Goal: Task Accomplishment & Management: Use online tool/utility

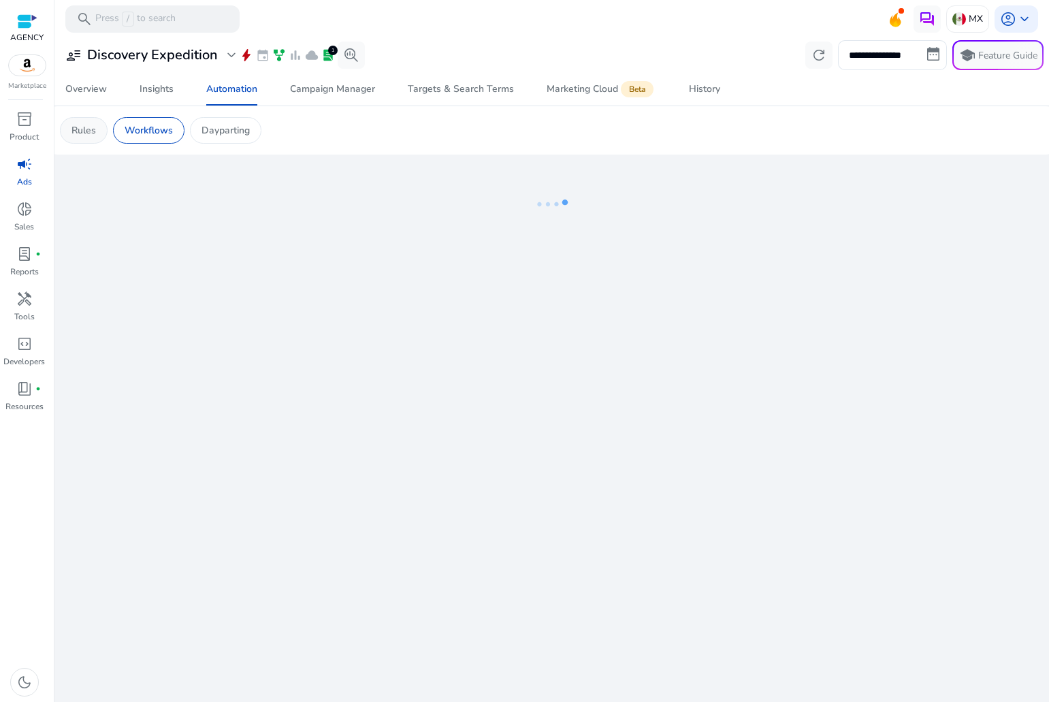
click at [83, 127] on p "Rules" at bounding box center [83, 130] width 25 height 14
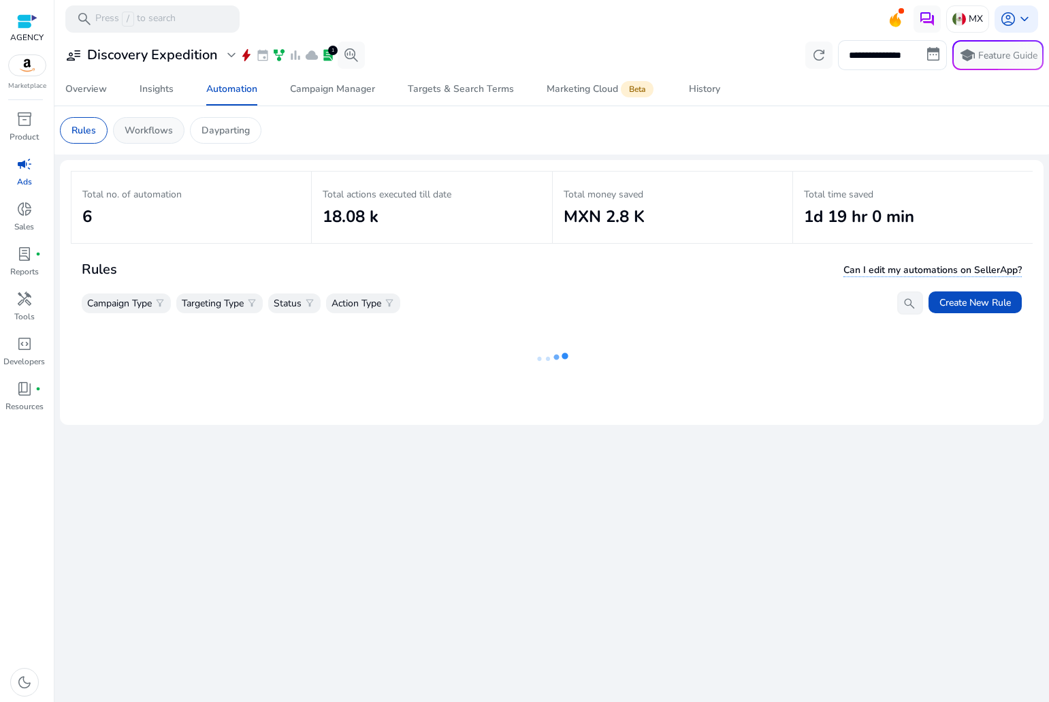
click at [144, 129] on p "Workflows" at bounding box center [149, 130] width 48 height 14
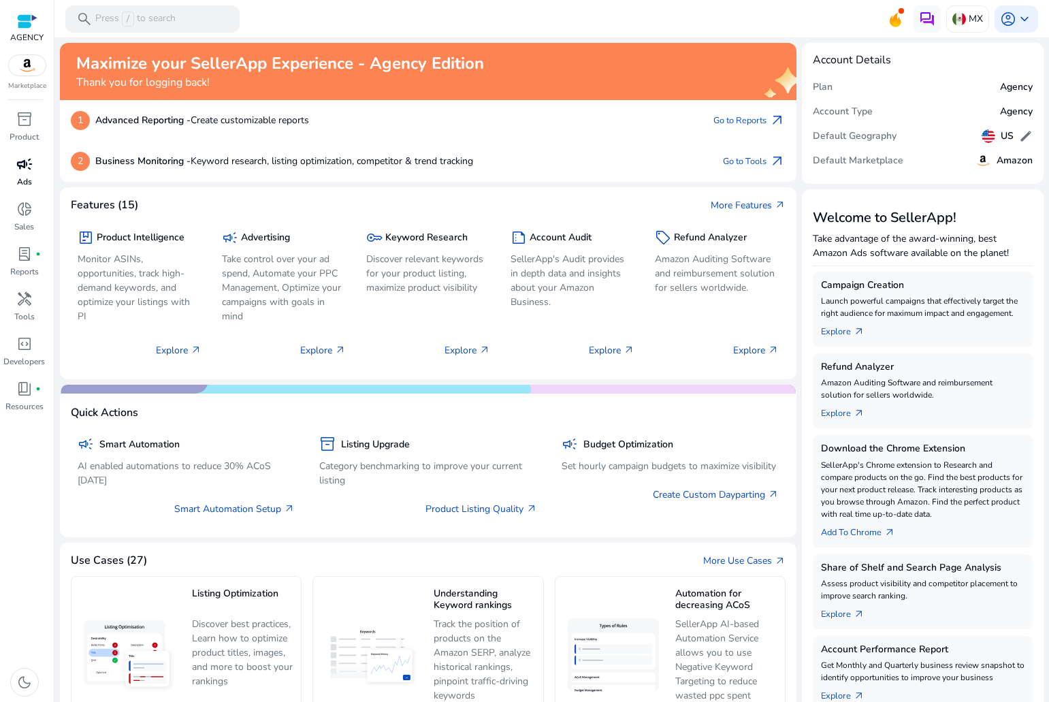
click at [27, 171] on span "campaign" at bounding box center [24, 164] width 16 height 16
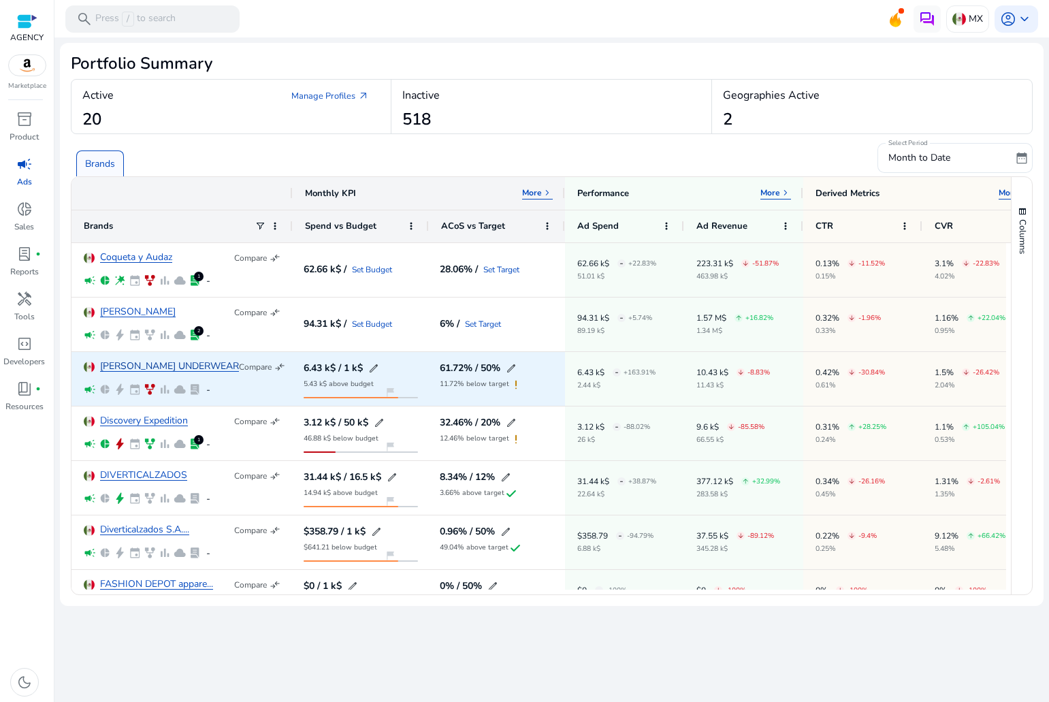
click at [149, 368] on link "DIETZ UNDERWEAR" at bounding box center [169, 367] width 139 height 10
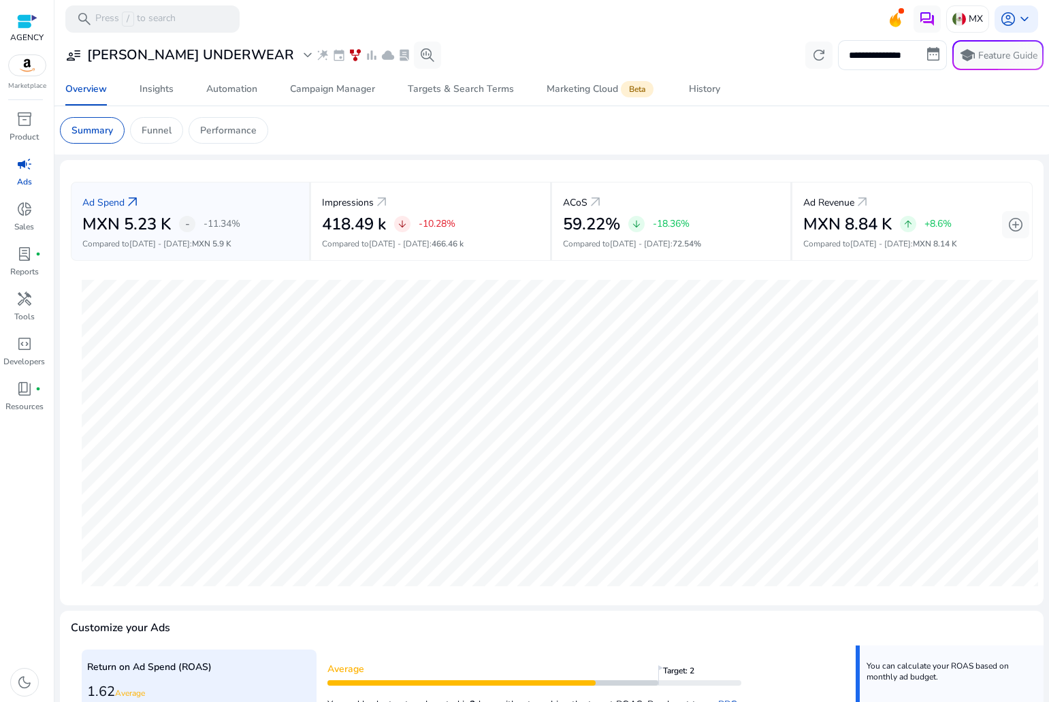
click at [15, 185] on link "campaign Ads" at bounding box center [24, 175] width 48 height 45
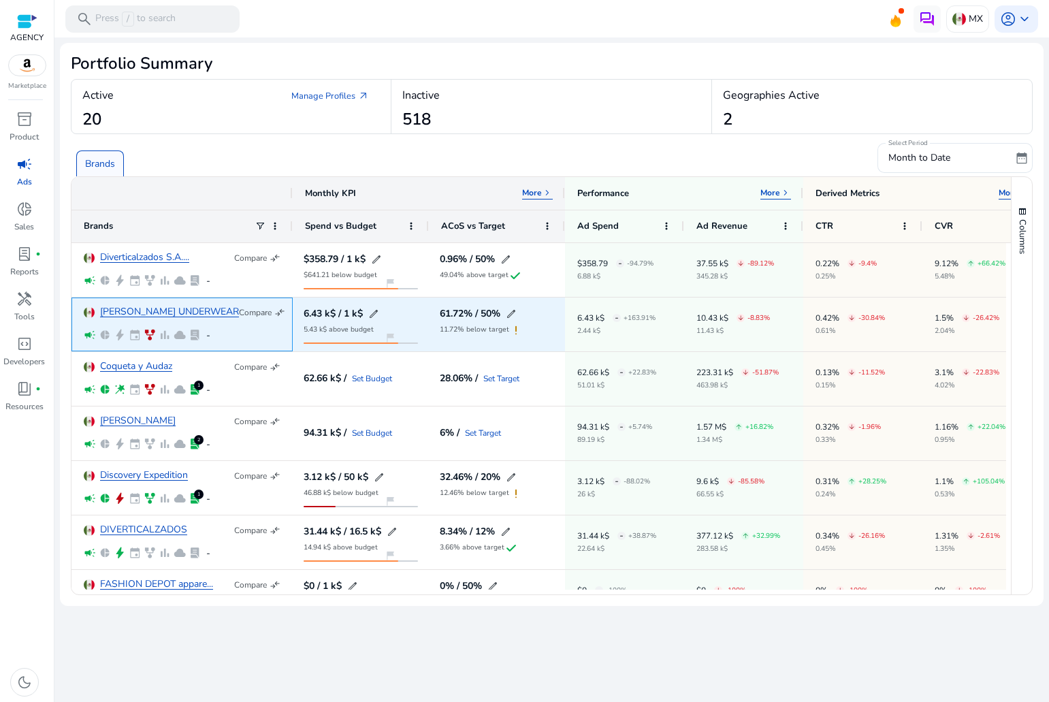
click at [143, 304] on div "DIETZ UNDERWEAR Compare compare_arrows campaign pie_chart bolt event family_his…" at bounding box center [182, 324] width 197 height 52
click at [144, 307] on link "DIETZ UNDERWEAR" at bounding box center [169, 312] width 139 height 10
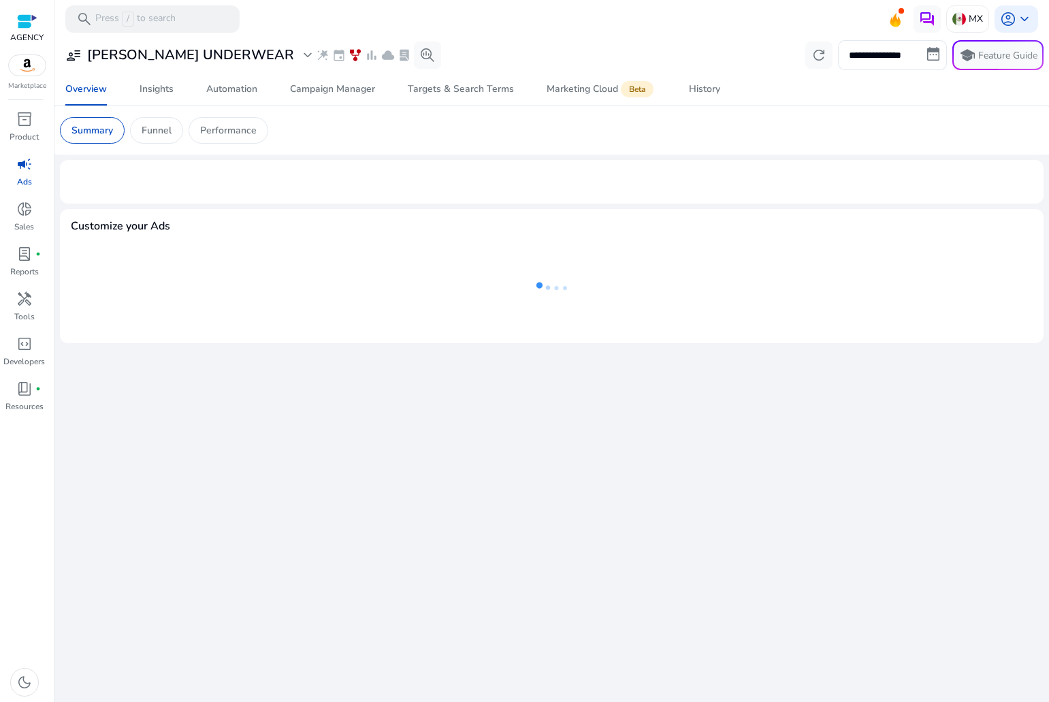
click at [17, 178] on p "Ads" at bounding box center [24, 182] width 15 height 12
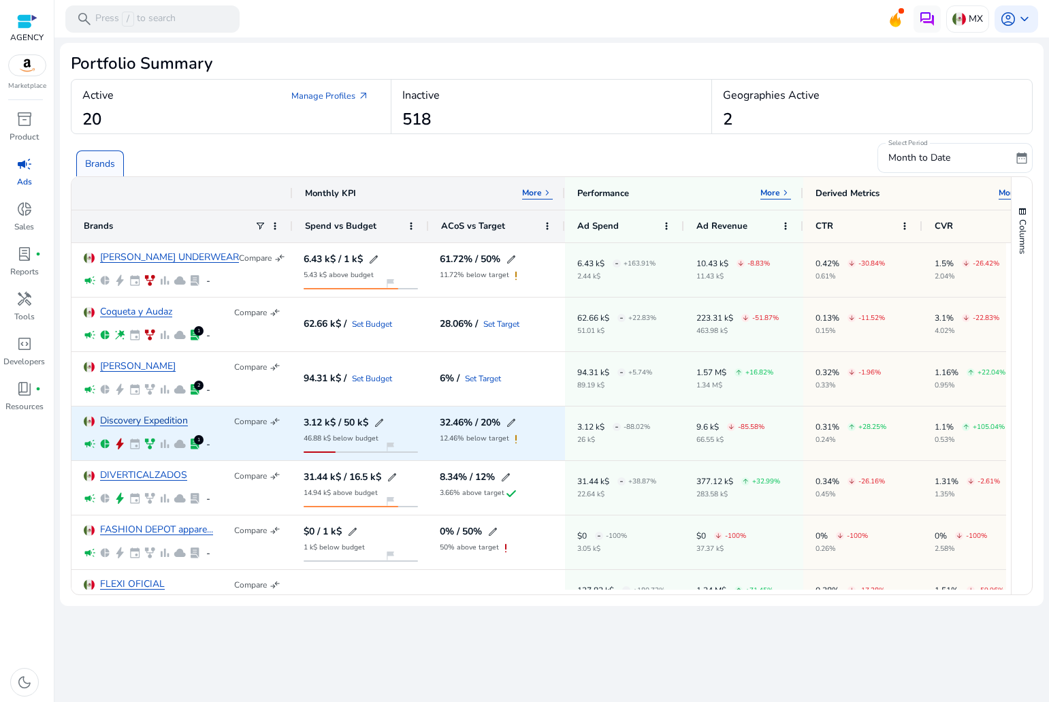
click at [138, 419] on link "Discovery Expedition" at bounding box center [144, 421] width 88 height 10
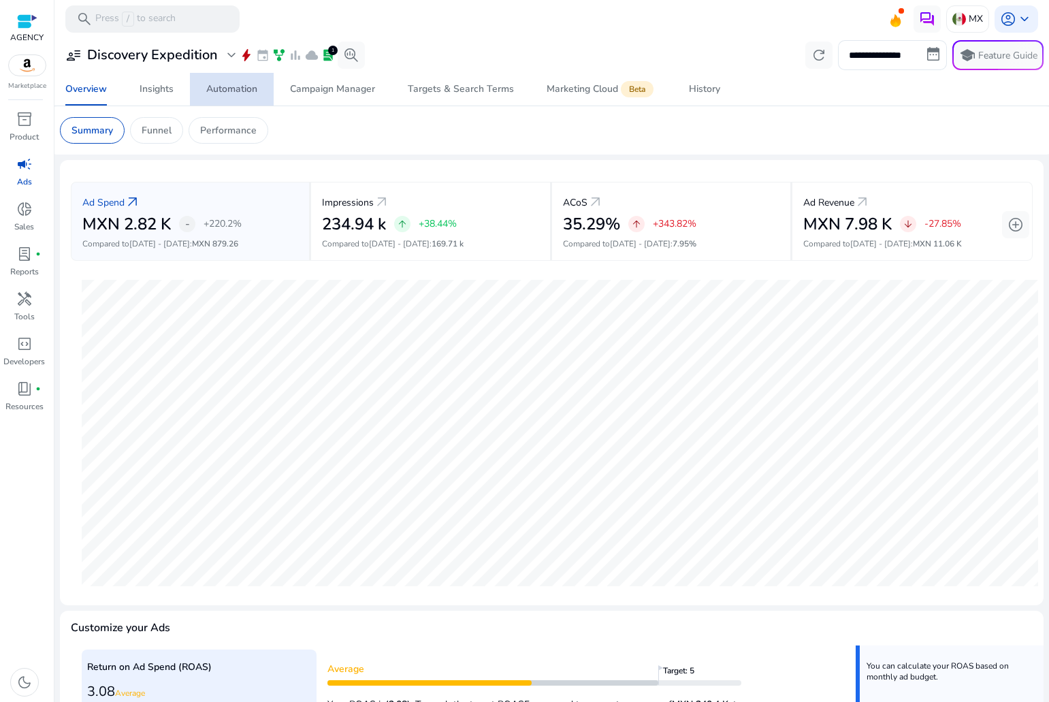
click at [215, 84] on div "Automation" at bounding box center [231, 89] width 51 height 10
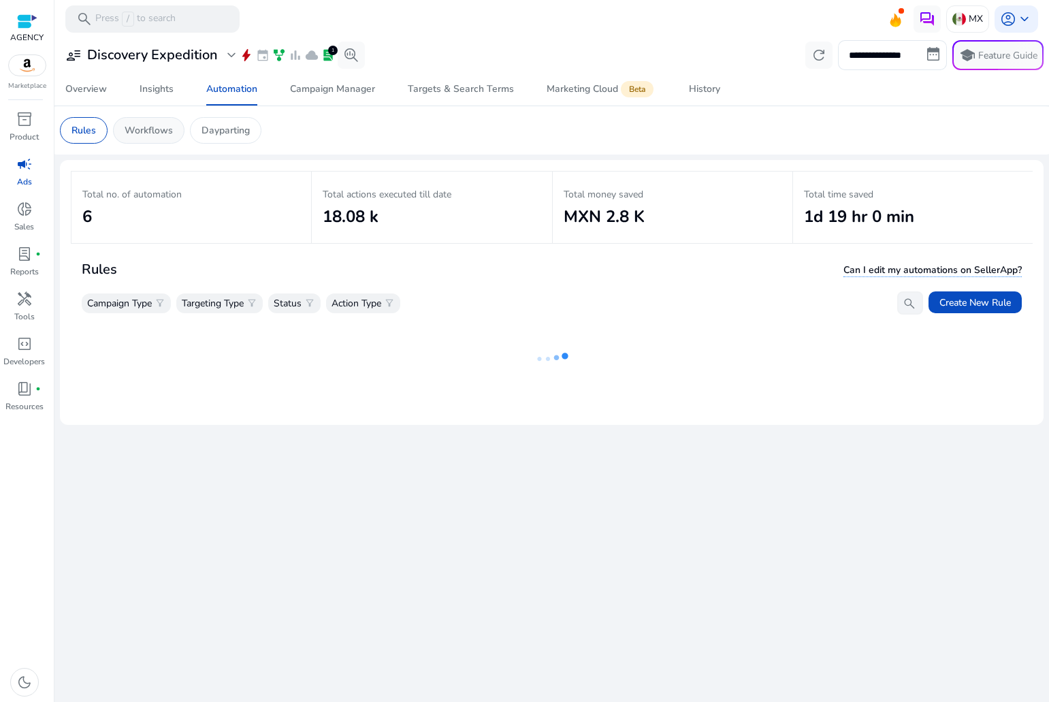
click at [161, 131] on p "Workflows" at bounding box center [149, 130] width 48 height 14
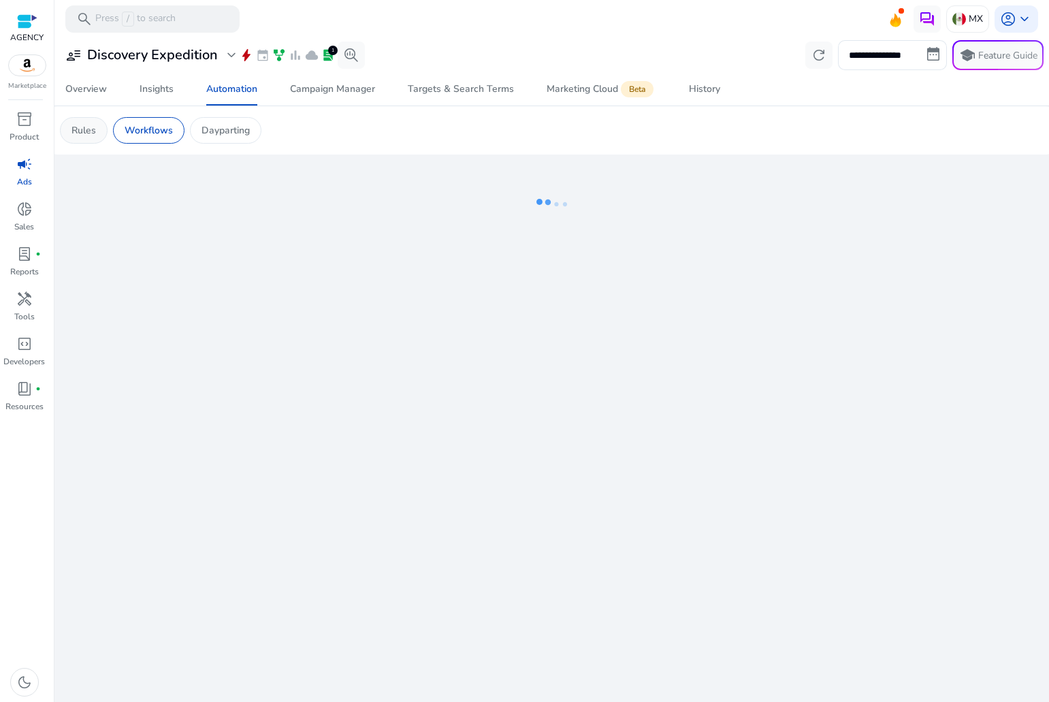
click at [93, 123] on p "Rules" at bounding box center [83, 130] width 25 height 14
